Goal: Information Seeking & Learning: Check status

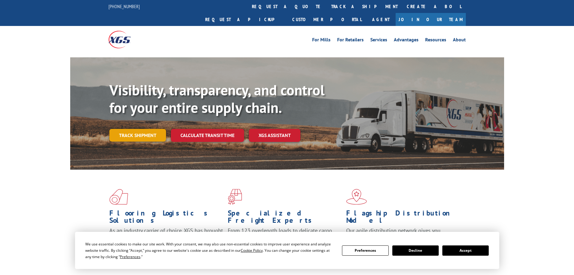
click at [150, 129] on link "Track shipment" at bounding box center [137, 135] width 57 height 13
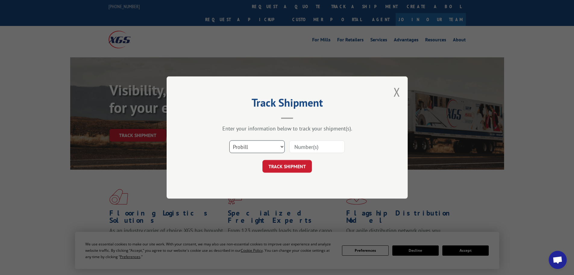
click at [283, 147] on select "Select category... Probill BOL PO" at bounding box center [256, 146] width 55 height 13
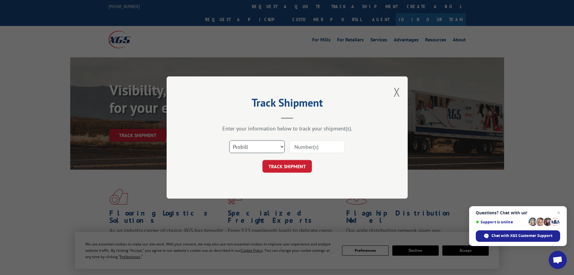
select select "bol"
click at [229, 140] on select "Select category... Probill BOL PO" at bounding box center [256, 146] width 55 height 13
paste input "471629"
type input "471629"
click at [289, 165] on button "TRACK SHIPMENT" at bounding box center [287, 166] width 49 height 13
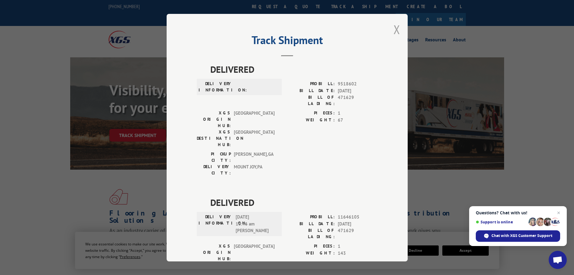
click at [394, 30] on button "Close modal" at bounding box center [397, 29] width 7 height 16
